Goal: Task Accomplishment & Management: Manage account settings

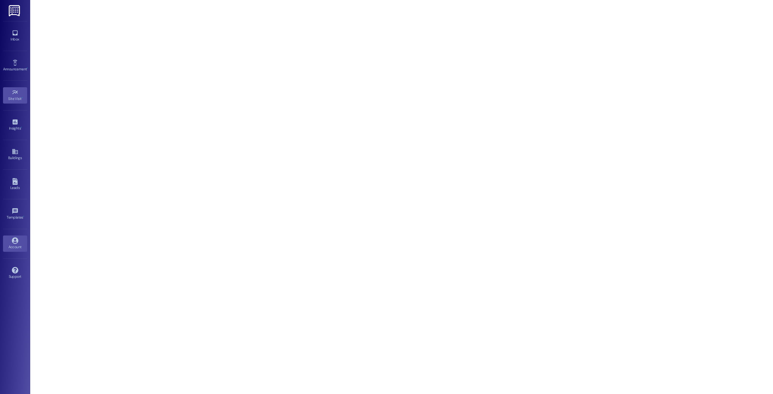
click at [15, 239] on icon at bounding box center [15, 240] width 7 height 7
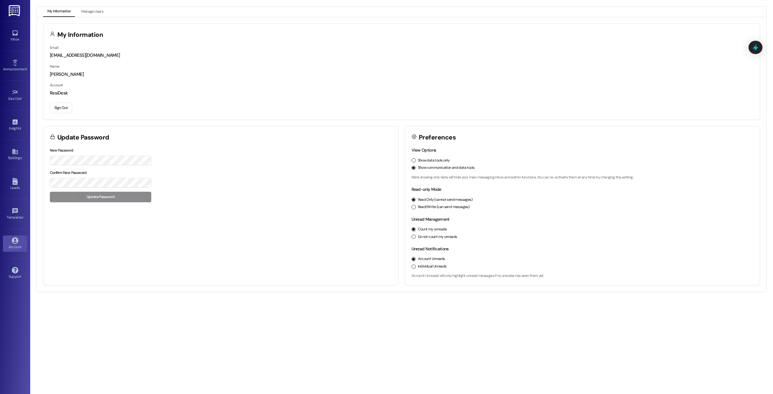
click at [65, 109] on button "Sign Out" at bounding box center [61, 108] width 22 height 11
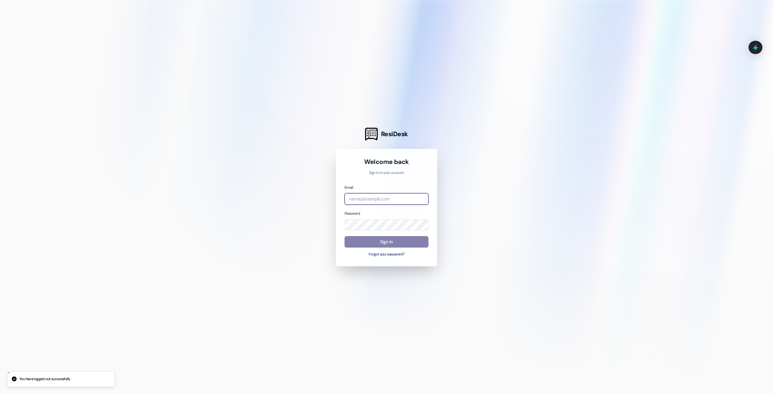
click at [362, 198] on input "email" at bounding box center [386, 199] width 84 height 12
click at [0, 394] on com-1password-button at bounding box center [0, 394] width 0 height 0
type input "d"
type input "[EMAIL_ADDRESS][DOMAIN_NAME]"
